Goal: Task Accomplishment & Management: Manage account settings

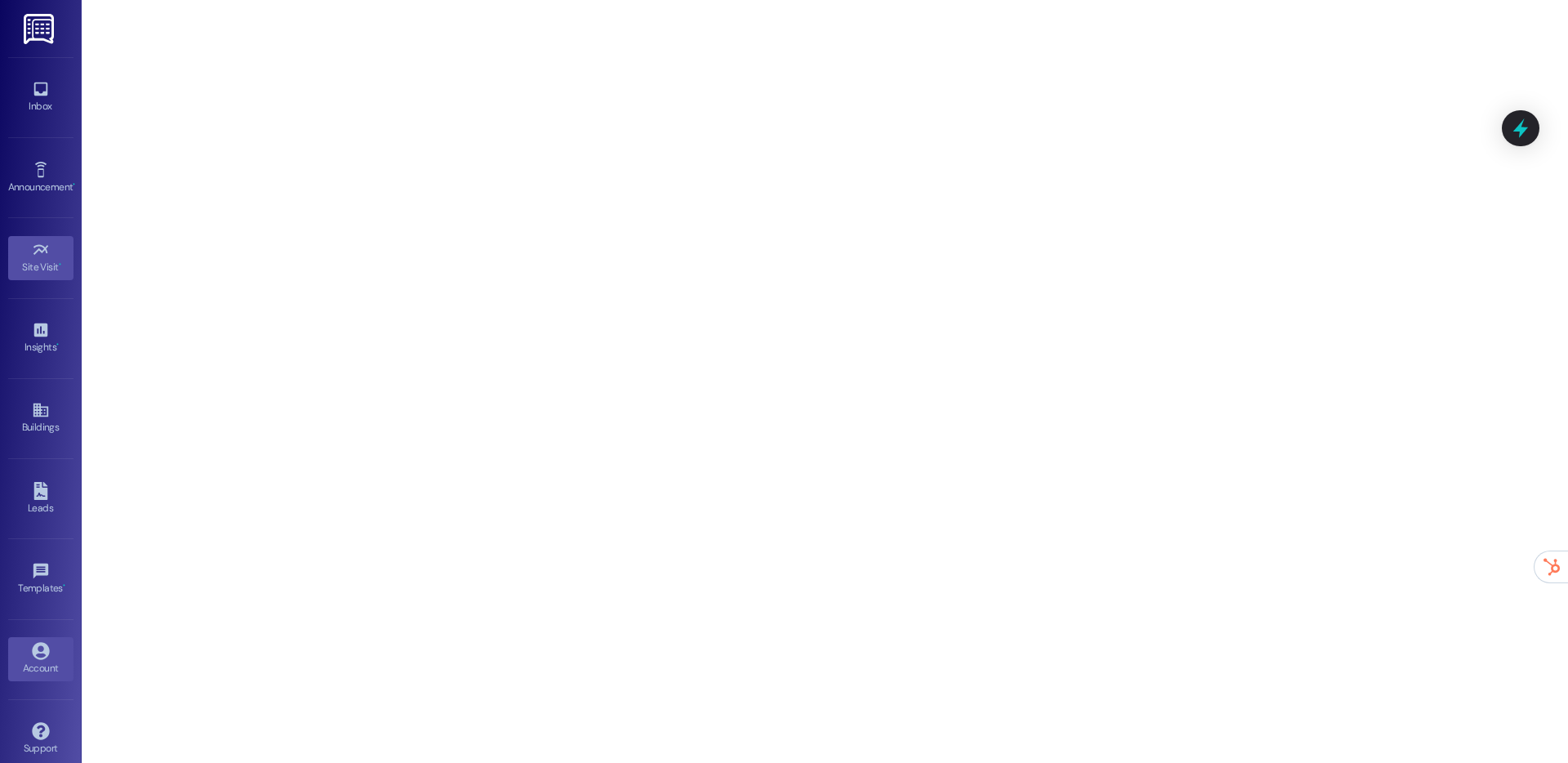
click at [32, 648] on icon at bounding box center [40, 651] width 17 height 17
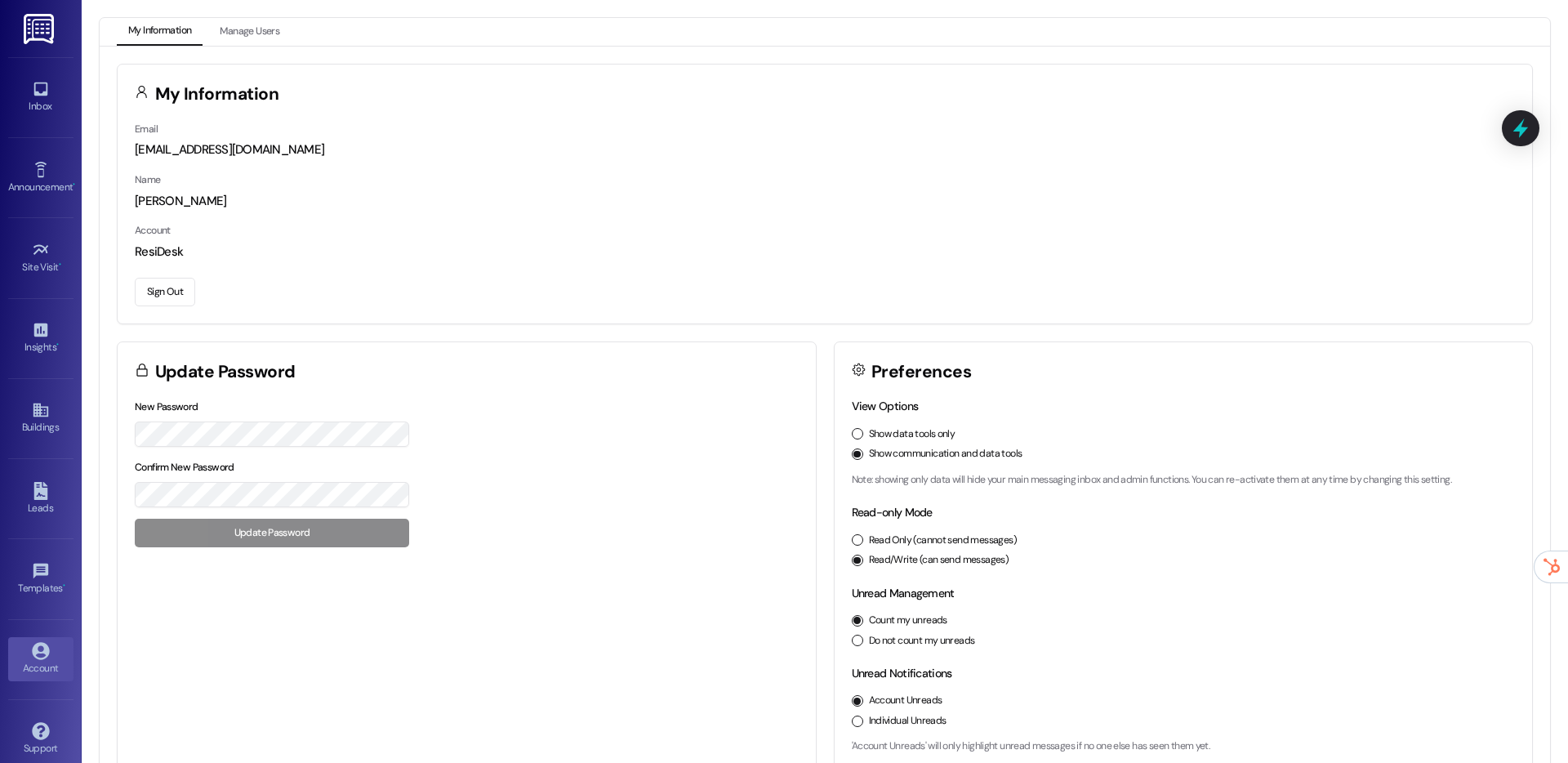
click at [166, 293] on button "Sign Out" at bounding box center [165, 292] width 61 height 29
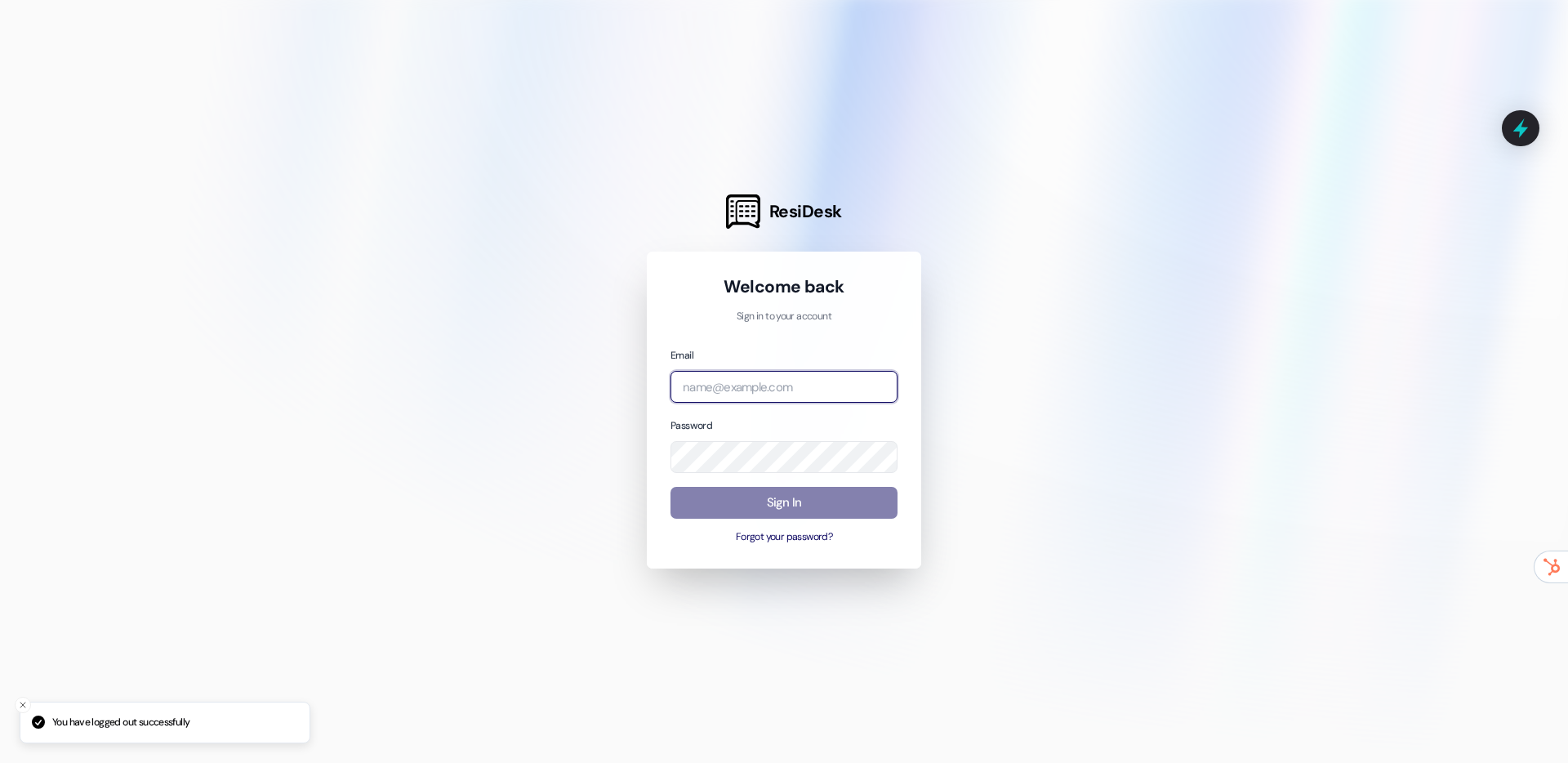
click at [711, 388] on input "email" at bounding box center [784, 386] width 227 height 32
type input "[EMAIL_ADDRESS][DOMAIN_NAME]"
